Goal: Use online tool/utility: Utilize a website feature to perform a specific function

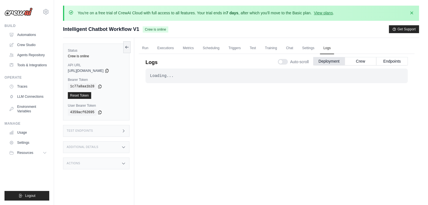
click at [106, 73] on div "Status Crew is online API URL copied https://intelligent-chatbot-workflow-v1-e1…" at bounding box center [96, 82] width 66 height 77
click at [103, 71] on span "https://intelligent-chatbot-workflow-v1-e1dab196-80-4e399a9a.crewai.com" at bounding box center [86, 71] width 36 height 4
click at [109, 71] on icon at bounding box center [107, 70] width 4 height 4
click at [77, 94] on div "copied" at bounding box center [76, 92] width 12 height 7
click at [170, 80] on div "Loading... . . . Successful" at bounding box center [276, 76] width 262 height 15
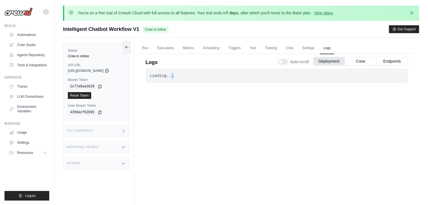
click at [170, 80] on div "Loading... . . . Successful" at bounding box center [276, 76] width 262 height 15
click at [351, 61] on button "Crew" at bounding box center [360, 61] width 31 height 8
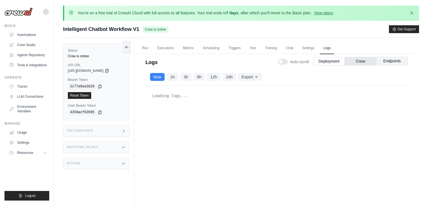
click at [388, 60] on button "Endpoints" at bounding box center [391, 61] width 31 height 8
click at [331, 62] on button "Deployment" at bounding box center [328, 61] width 31 height 8
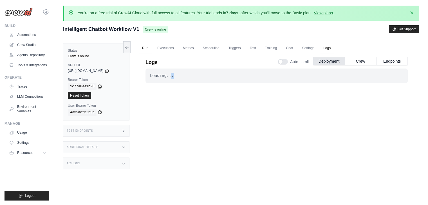
click at [145, 49] on link "Run" at bounding box center [145, 48] width 13 height 12
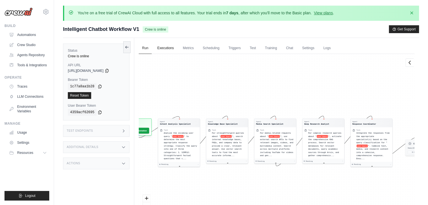
click at [159, 48] on link "Executions" at bounding box center [165, 48] width 23 height 12
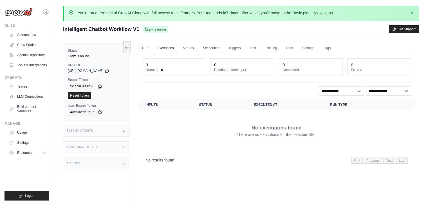
click at [206, 48] on link "Scheduling" at bounding box center [210, 48] width 23 height 12
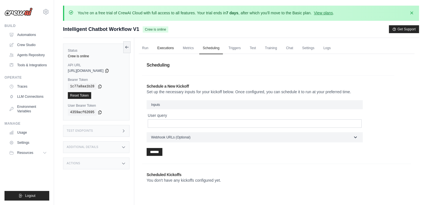
click at [171, 49] on link "Executions" at bounding box center [165, 48] width 23 height 12
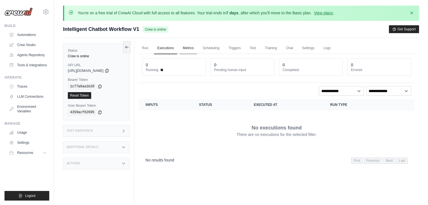
click at [184, 47] on link "Metrics" at bounding box center [188, 48] width 18 height 12
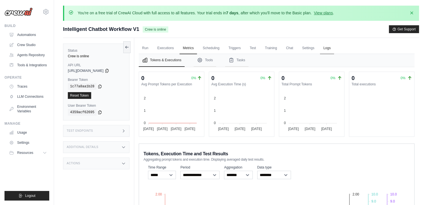
click at [328, 48] on link "Logs" at bounding box center [327, 48] width 14 height 12
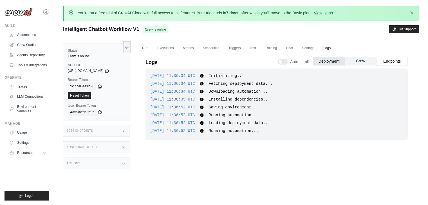
click at [347, 61] on button "Crew" at bounding box center [360, 61] width 31 height 8
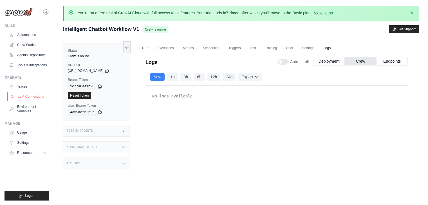
click at [33, 97] on link "LLM Connections" at bounding box center [28, 96] width 42 height 9
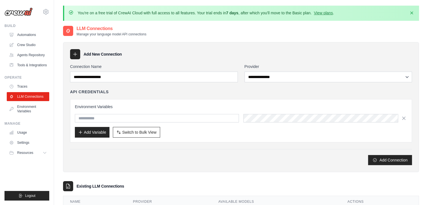
scroll to position [2, 0]
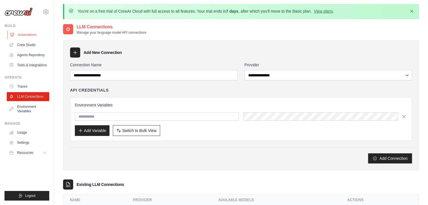
click at [39, 34] on link "Automations" at bounding box center [28, 34] width 42 height 9
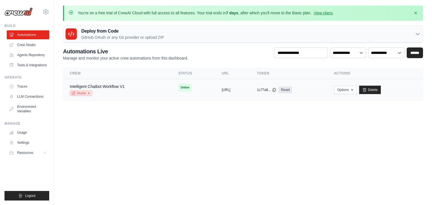
click at [87, 95] on link "Studio" at bounding box center [81, 94] width 22 height 6
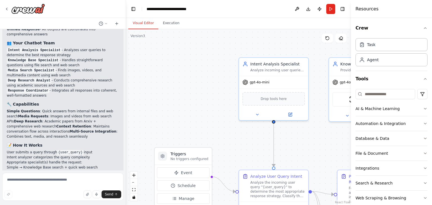
scroll to position [845, 0]
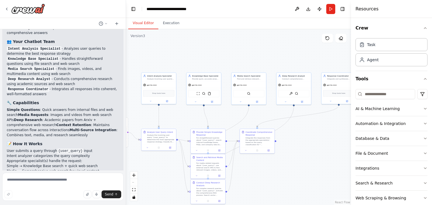
click at [135, 181] on div "React Flow controls" at bounding box center [133, 186] width 7 height 29
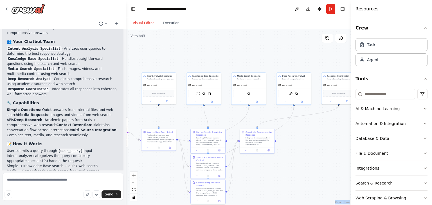
click at [135, 181] on div "React Flow controls" at bounding box center [133, 186] width 7 height 29
click at [79, 181] on textarea at bounding box center [62, 187] width 121 height 28
type textarea "**********"
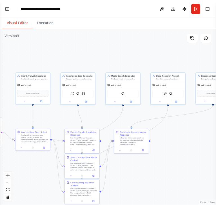
scroll to position [1024, 0]
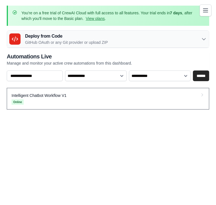
click at [200, 93] on icon at bounding box center [202, 95] width 4 height 4
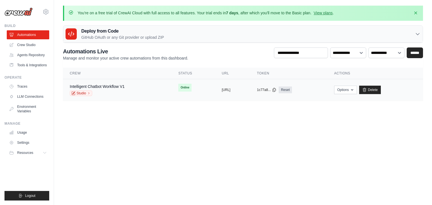
drag, startPoint x: 235, startPoint y: 104, endPoint x: 182, endPoint y: 97, distance: 53.7
click at [182, 97] on tr "Intelligent Chatbot Workflow V1 Studio Online copied [URL] copied 1c77a8... Res…" at bounding box center [243, 90] width 360 height 22
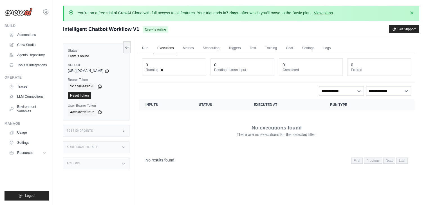
drag, startPoint x: 0, startPoint y: 0, endPoint x: 184, endPoint y: 142, distance: 233.0
click at [184, 142] on div "No executions found There are no executions for the selected filter." at bounding box center [276, 130] width 262 height 31
click at [412, 15] on icon "button" at bounding box center [412, 13] width 6 height 6
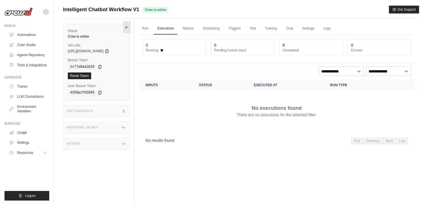
click at [126, 26] on icon at bounding box center [127, 27] width 4 height 4
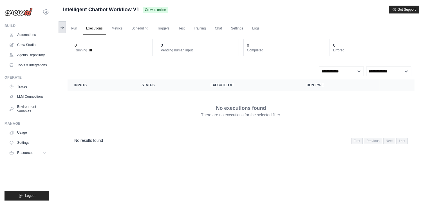
click at [60, 28] on icon at bounding box center [62, 27] width 4 height 4
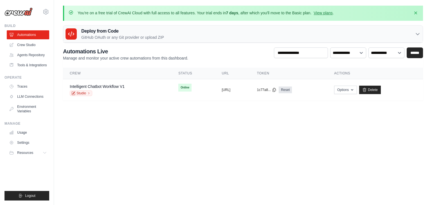
click at [145, 36] on p "GitHub OAuth or any Git provider or upload ZIP" at bounding box center [122, 38] width 83 height 6
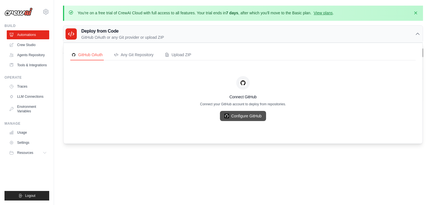
click at [234, 118] on link "Configure GitHub" at bounding box center [243, 116] width 46 height 10
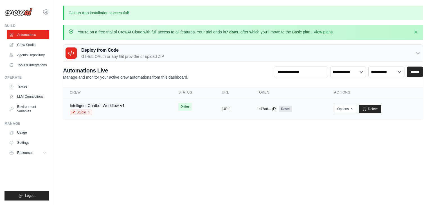
click at [222, 109] on div "copied" at bounding box center [228, 106] width 12 height 7
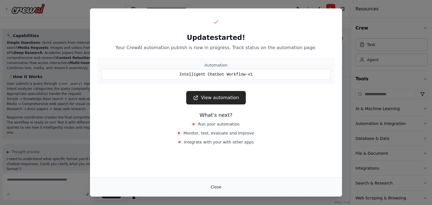
click at [219, 190] on button "Close" at bounding box center [216, 187] width 20 height 10
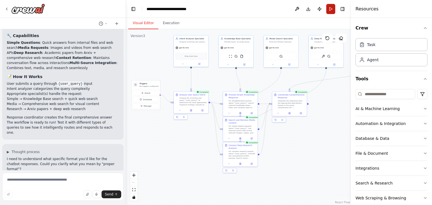
click at [330, 9] on button "Run" at bounding box center [330, 9] width 9 height 10
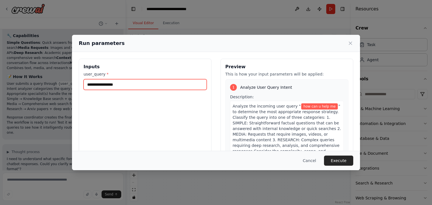
click at [185, 87] on input "**********" at bounding box center [145, 84] width 123 height 11
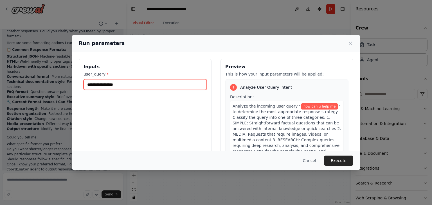
click at [185, 87] on input "**********" at bounding box center [145, 84] width 123 height 11
type input "*"
paste input "*"
type input "*"
type input "**********"
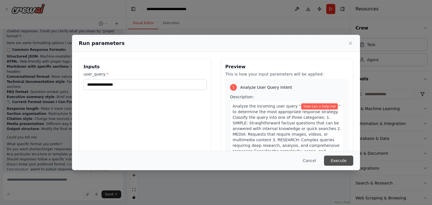
click at [333, 157] on button "Execute" at bounding box center [338, 161] width 29 height 10
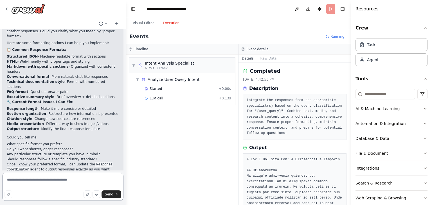
click at [97, 179] on textarea at bounding box center [62, 187] width 121 height 28
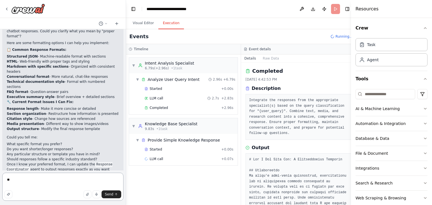
type textarea "*"
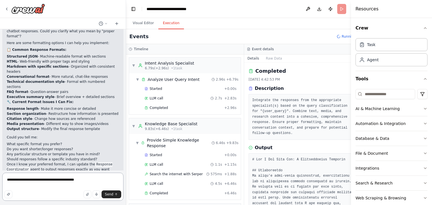
type textarea "**********"
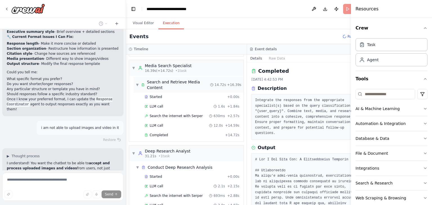
scroll to position [1131, 0]
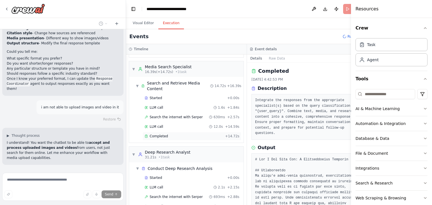
click at [166, 134] on div "Completed" at bounding box center [184, 136] width 78 height 4
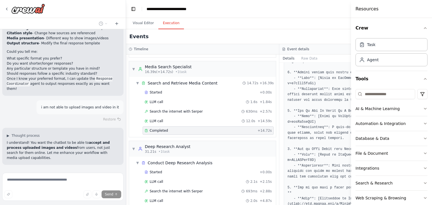
scroll to position [1136, 0]
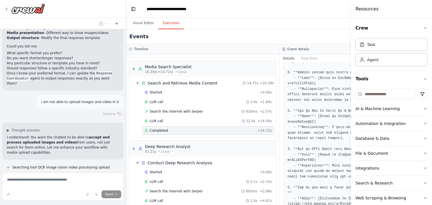
click at [166, 129] on div "Completed" at bounding box center [200, 131] width 111 height 4
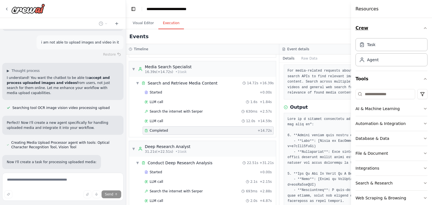
scroll to position [1201, 0]
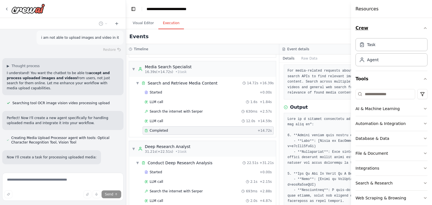
click at [423, 28] on icon "button" at bounding box center [425, 28] width 4 height 4
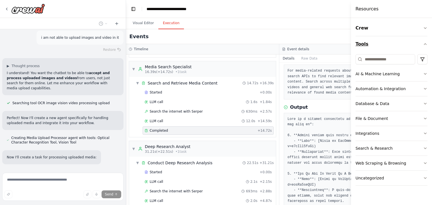
click at [425, 46] on icon "button" at bounding box center [425, 44] width 4 height 4
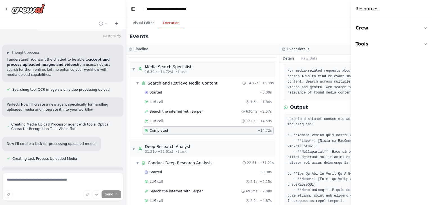
scroll to position [1231, 0]
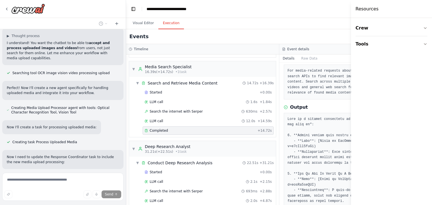
click at [347, 104] on div "Output" at bounding box center [356, 107] width 144 height 7
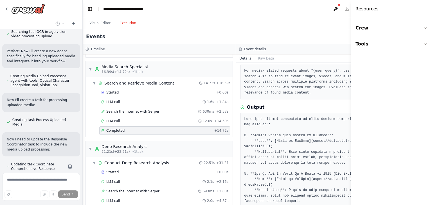
drag, startPoint x: 125, startPoint y: 104, endPoint x: 83, endPoint y: 105, distance: 42.5
click at [83, 105] on div "Build a chatbot workflow that can understand and respond to any user query with…" at bounding box center [216, 102] width 432 height 205
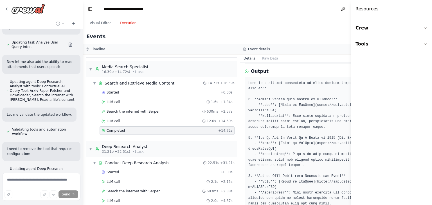
scroll to position [0, 0]
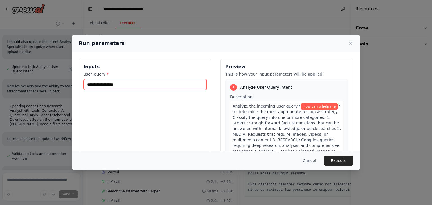
click at [180, 85] on input "**********" at bounding box center [145, 84] width 123 height 11
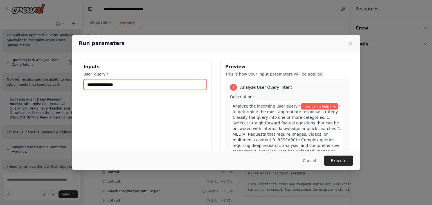
click at [180, 85] on input "**********" at bounding box center [145, 84] width 123 height 11
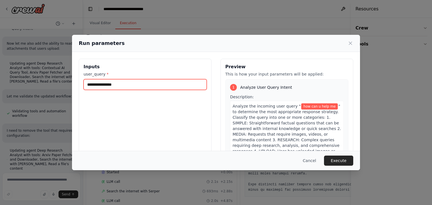
scroll to position [1905, 0]
type input "*"
click at [180, 85] on input "user_query *" at bounding box center [145, 84] width 123 height 11
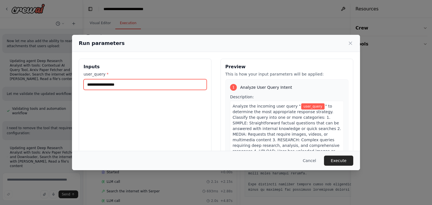
click at [180, 85] on input "user_query *" at bounding box center [145, 84] width 123 height 11
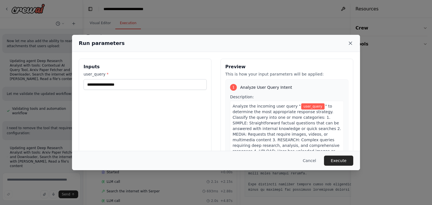
click at [352, 44] on icon at bounding box center [350, 43] width 3 height 3
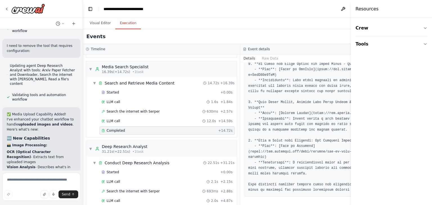
scroll to position [1989, 0]
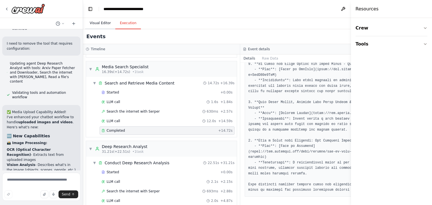
click at [101, 23] on button "Visual Editor" at bounding box center [100, 23] width 30 height 12
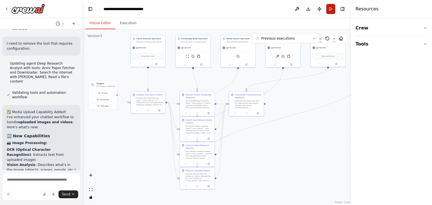
click at [332, 12] on button "Run" at bounding box center [330, 9] width 9 height 10
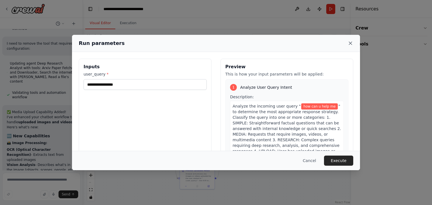
click at [348, 42] on icon at bounding box center [351, 43] width 6 height 6
